Goal: Task Accomplishment & Management: Use online tool/utility

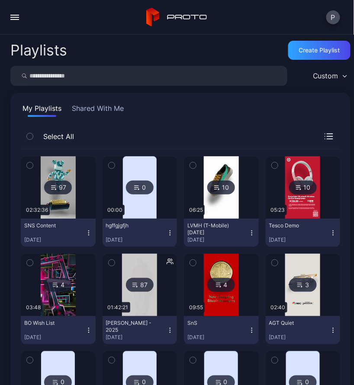
click at [10, 16] on button "button" at bounding box center [14, 17] width 17 height 17
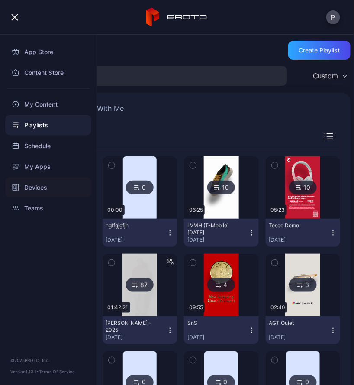
click at [43, 188] on div "Devices" at bounding box center [48, 187] width 86 height 21
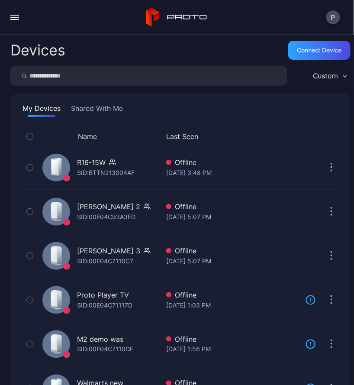
click at [20, 16] on button "button" at bounding box center [14, 17] width 17 height 17
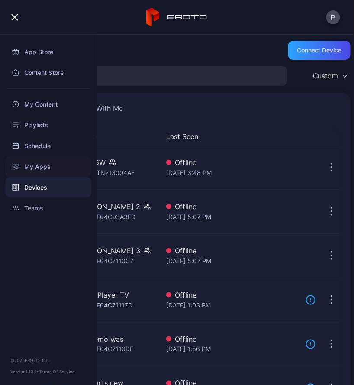
click at [50, 166] on div "My Apps" at bounding box center [48, 166] width 86 height 21
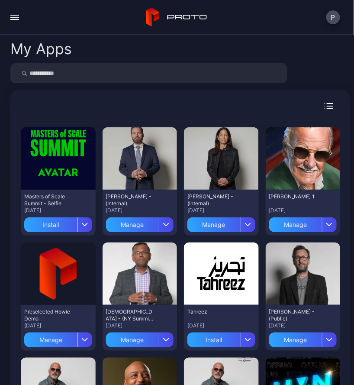
click at [57, 214] on button "Install" at bounding box center [58, 223] width 68 height 18
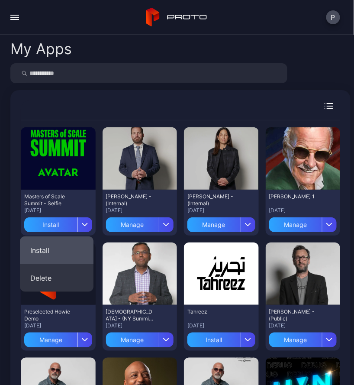
click at [62, 241] on button "Install" at bounding box center [57, 250] width 74 height 28
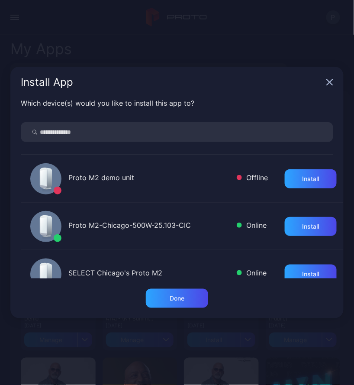
click at [158, 128] on input "search" at bounding box center [177, 132] width 313 height 20
type input "****"
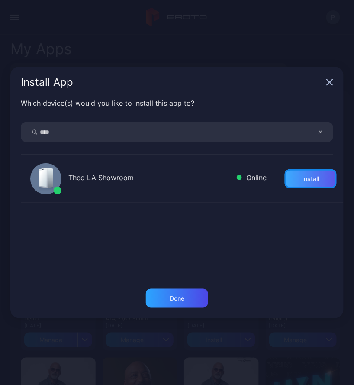
click at [308, 170] on div "Install" at bounding box center [311, 178] width 52 height 19
click at [228, 135] on input "****" at bounding box center [177, 132] width 313 height 20
type input "*******"
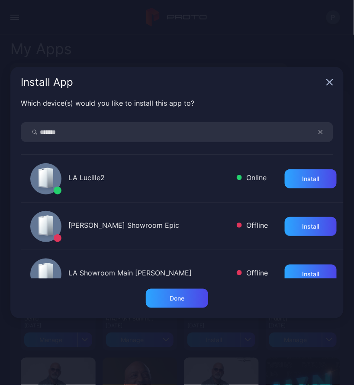
click at [317, 129] on button "button" at bounding box center [325, 132] width 16 height 20
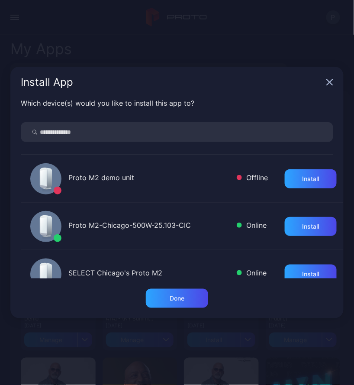
click at [154, 135] on input "search" at bounding box center [177, 132] width 313 height 20
type input "****"
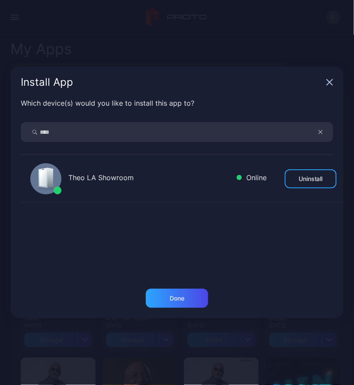
click at [330, 87] on div "Install App" at bounding box center [176, 82] width 333 height 31
click at [329, 80] on icon "button" at bounding box center [329, 82] width 7 height 7
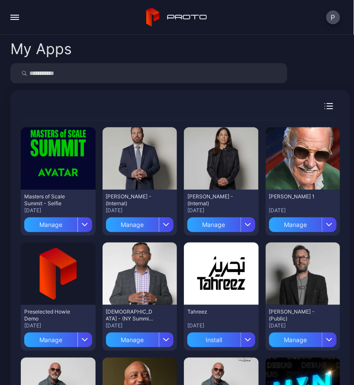
click at [312, 67] on div at bounding box center [180, 73] width 340 height 20
click at [15, 18] on button "button" at bounding box center [14, 17] width 17 height 17
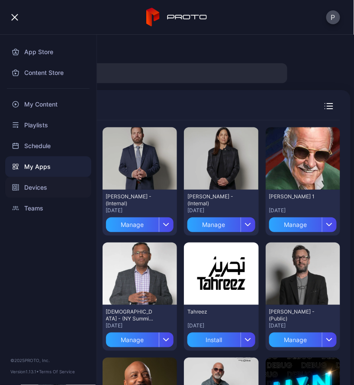
click at [32, 190] on div "Devices" at bounding box center [48, 187] width 86 height 21
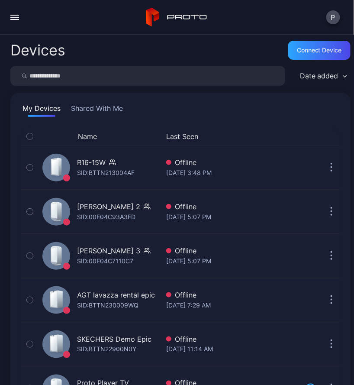
click at [94, 70] on input "search" at bounding box center [147, 76] width 275 height 20
type input "****"
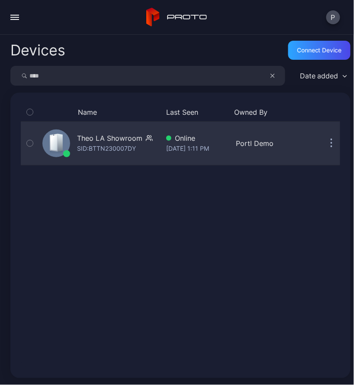
click at [218, 130] on div "Theo LA Showroom SID: BTTN230007DY Online [DATE] 1:11 PM Portl Demo" at bounding box center [180, 143] width 319 height 40
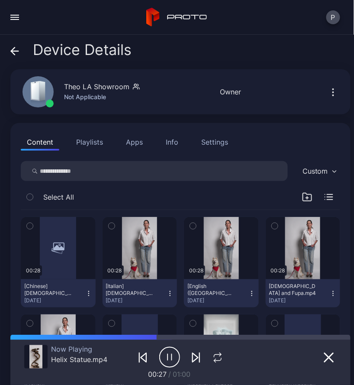
click at [132, 138] on button "Apps" at bounding box center [134, 141] width 29 height 17
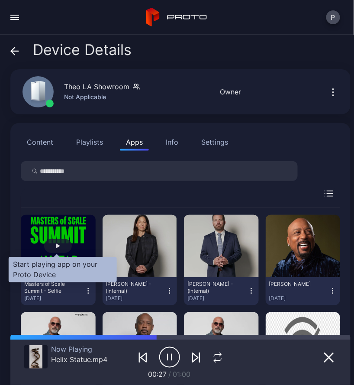
click at [54, 245] on div "button" at bounding box center [58, 246] width 28 height 14
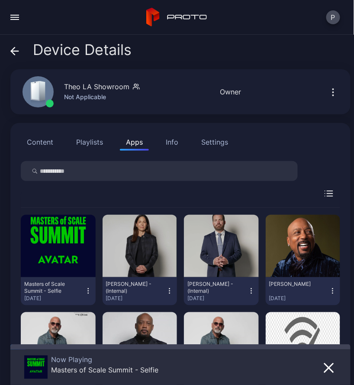
click at [19, 53] on div "Device Details" at bounding box center [70, 52] width 121 height 21
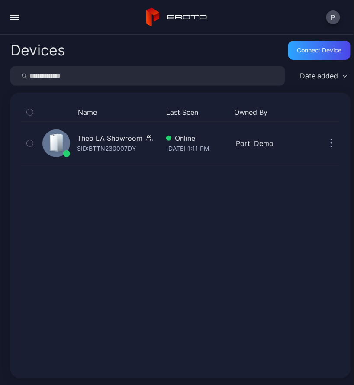
click at [21, 20] on button "button" at bounding box center [14, 17] width 17 height 17
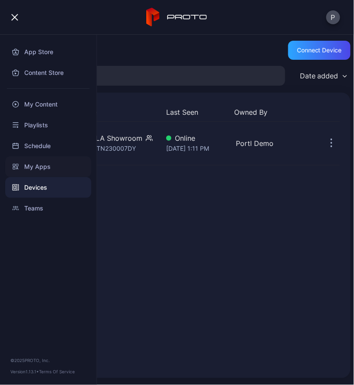
click at [41, 162] on div "My Apps" at bounding box center [48, 166] width 86 height 21
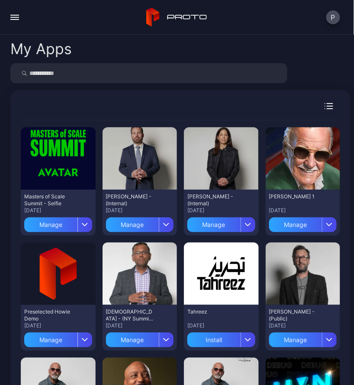
click at [11, 18] on button "button" at bounding box center [14, 17] width 17 height 17
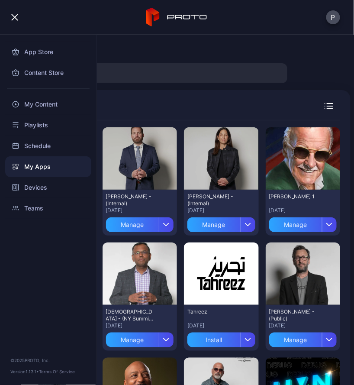
click at [37, 161] on div "My Apps" at bounding box center [48, 166] width 86 height 21
click at [243, 105] on div at bounding box center [180, 110] width 319 height 20
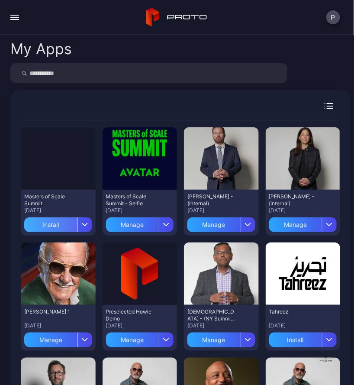
click at [47, 221] on div "Install" at bounding box center [50, 224] width 53 height 15
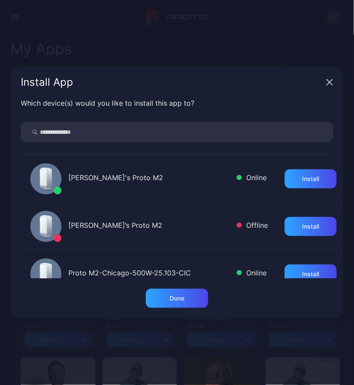
click at [170, 130] on input "search" at bounding box center [177, 132] width 313 height 20
type input "****"
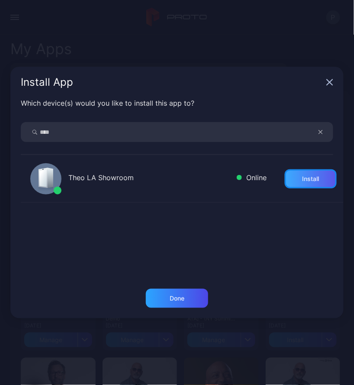
click at [292, 171] on div "Install" at bounding box center [311, 178] width 52 height 19
click at [328, 84] on icon "button" at bounding box center [330, 83] width 6 height 6
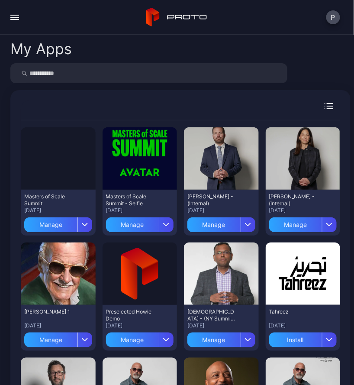
click at [82, 76] on input "search" at bounding box center [148, 73] width 277 height 20
type input "****"
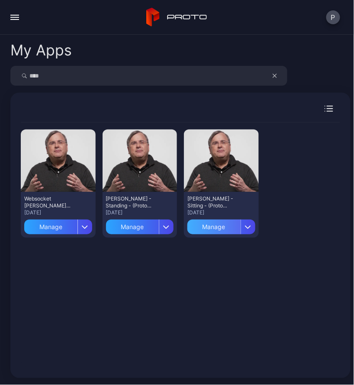
click at [201, 226] on div "Manage" at bounding box center [213, 226] width 53 height 15
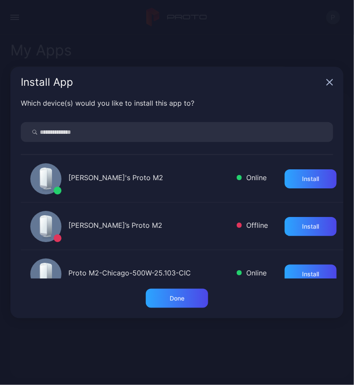
click at [141, 122] on input "search" at bounding box center [177, 132] width 313 height 20
click at [135, 129] on input "search" at bounding box center [177, 132] width 313 height 20
type input "****"
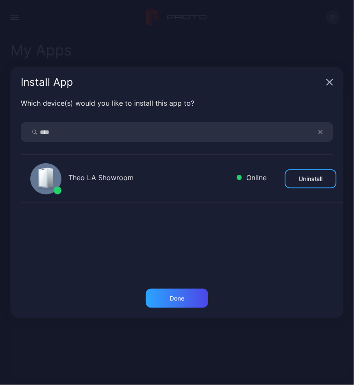
click at [326, 82] on div "Install App" at bounding box center [176, 82] width 333 height 31
click at [330, 84] on icon "button" at bounding box center [329, 82] width 7 height 7
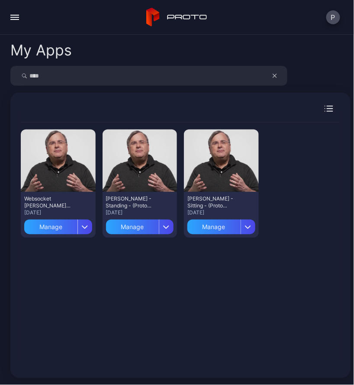
click at [0, 10] on div "P" at bounding box center [177, 17] width 354 height 35
click at [21, 25] on button "button" at bounding box center [14, 17] width 17 height 17
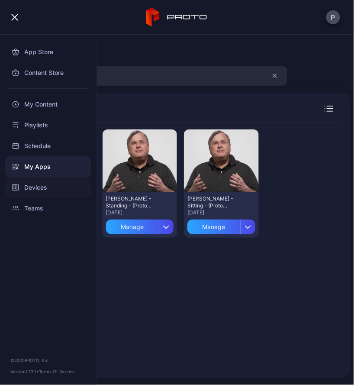
click at [32, 188] on div "Devices" at bounding box center [48, 187] width 86 height 21
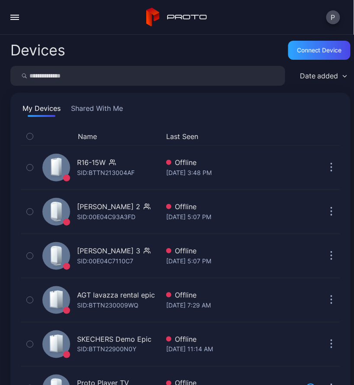
click at [18, 20] on button "button" at bounding box center [14, 17] width 17 height 17
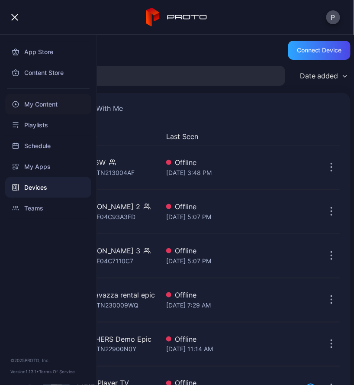
click at [46, 101] on div "My Content" at bounding box center [48, 104] width 86 height 21
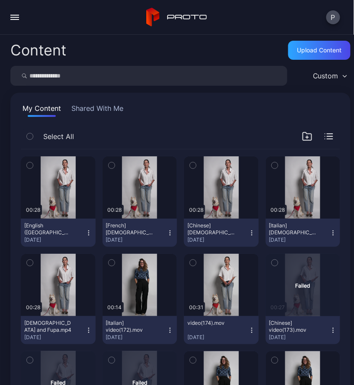
click at [87, 84] on input "search" at bounding box center [148, 76] width 277 height 20
click at [14, 17] on div "button" at bounding box center [14, 17] width 9 height 1
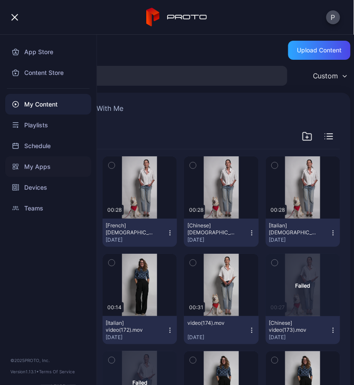
click at [35, 165] on div "My Apps" at bounding box center [48, 166] width 86 height 21
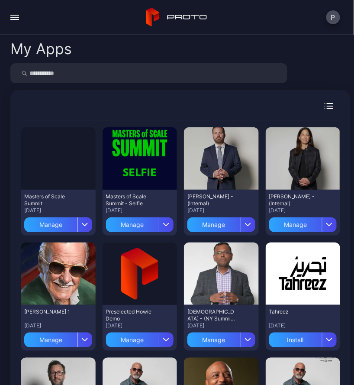
click at [15, 24] on button "button" at bounding box center [14, 17] width 17 height 17
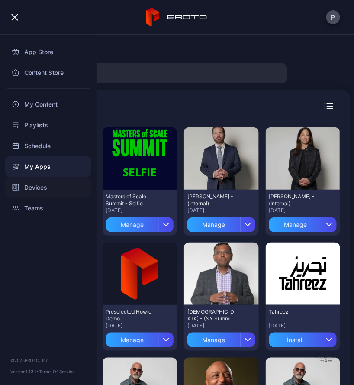
click at [38, 190] on div "Devices" at bounding box center [48, 187] width 86 height 21
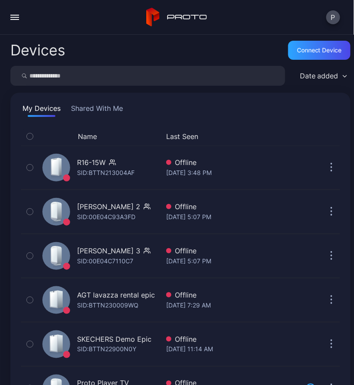
click at [121, 76] on input "search" at bounding box center [147, 76] width 275 height 20
type input "*"
type input "****"
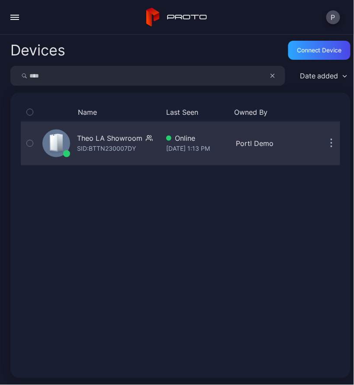
click at [104, 141] on div "Theo LA Showroom" at bounding box center [109, 138] width 65 height 10
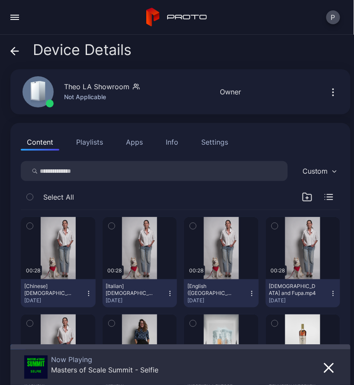
click at [133, 141] on button "Apps" at bounding box center [134, 141] width 29 height 17
click at [142, 139] on button "Apps" at bounding box center [134, 141] width 29 height 17
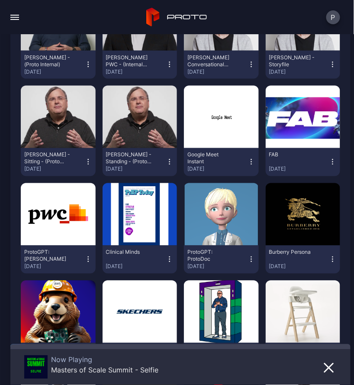
scroll to position [1493, 0]
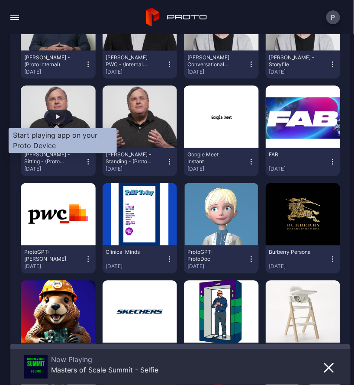
click at [56, 119] on div "button" at bounding box center [58, 116] width 4 height 5
